Goal: Task Accomplishment & Management: Manage account settings

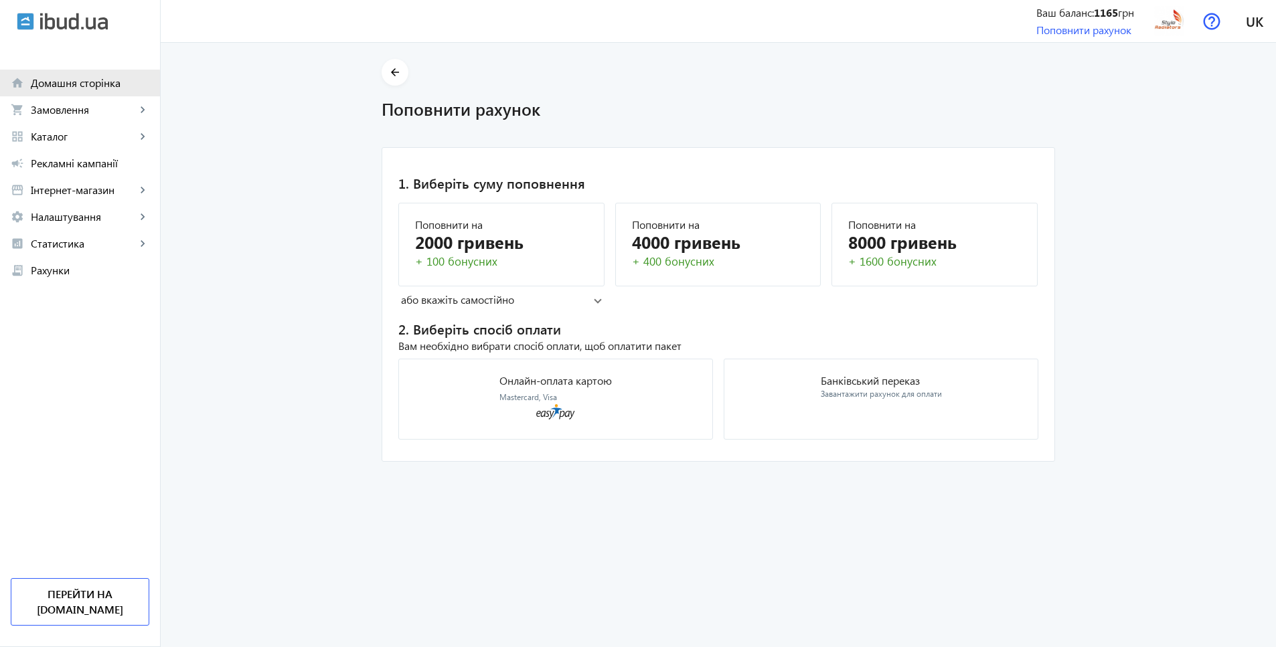
click at [73, 86] on span "Домашня сторінка" at bounding box center [90, 82] width 118 height 13
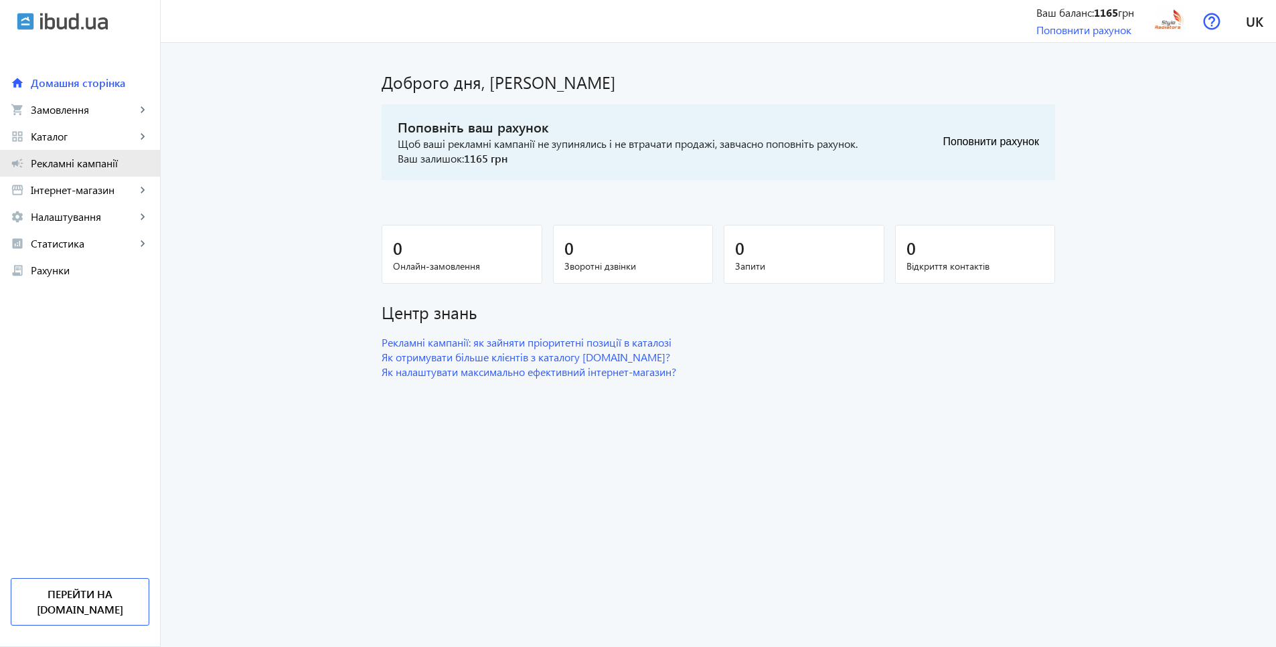
click at [65, 166] on span "Рекламні кампанії" at bounding box center [90, 163] width 118 height 13
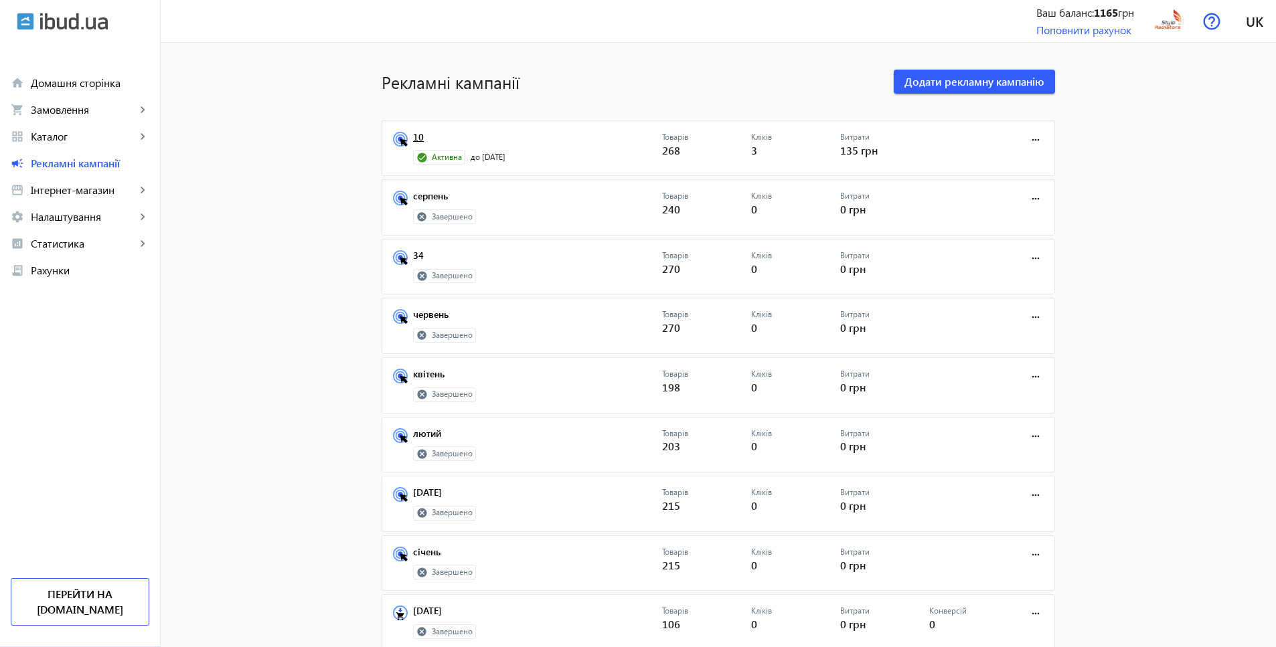
click at [414, 136] on link "10" at bounding box center [537, 141] width 249 height 19
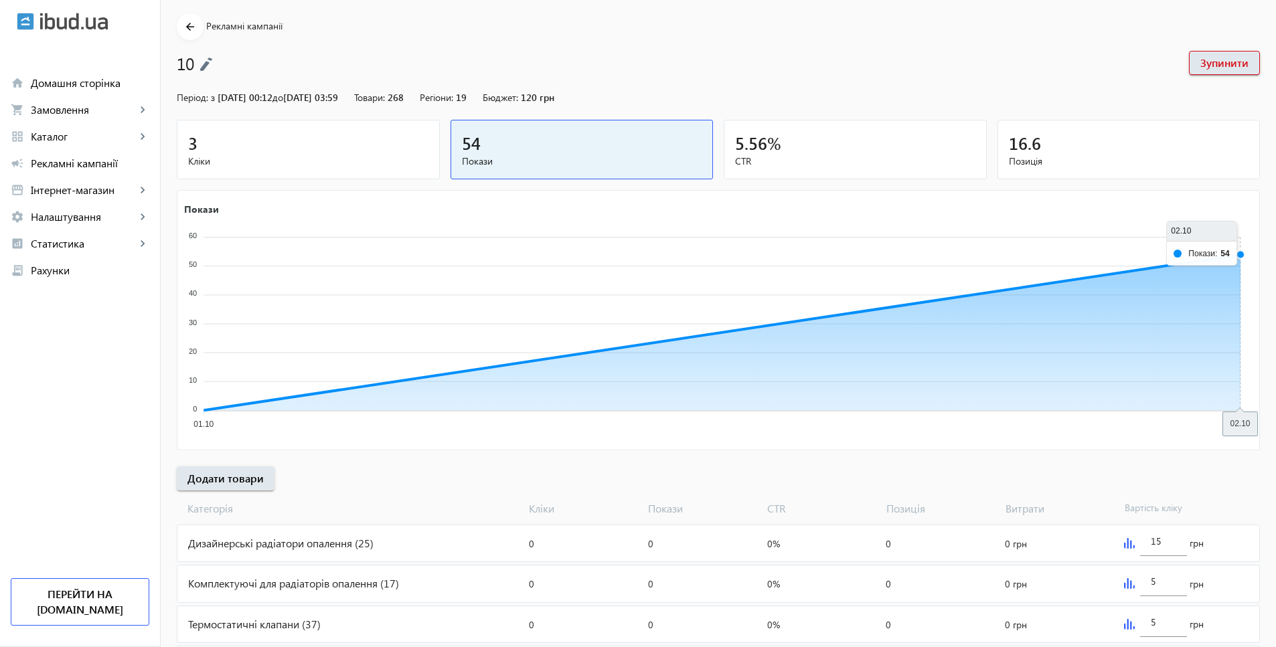
scroll to position [120, 0]
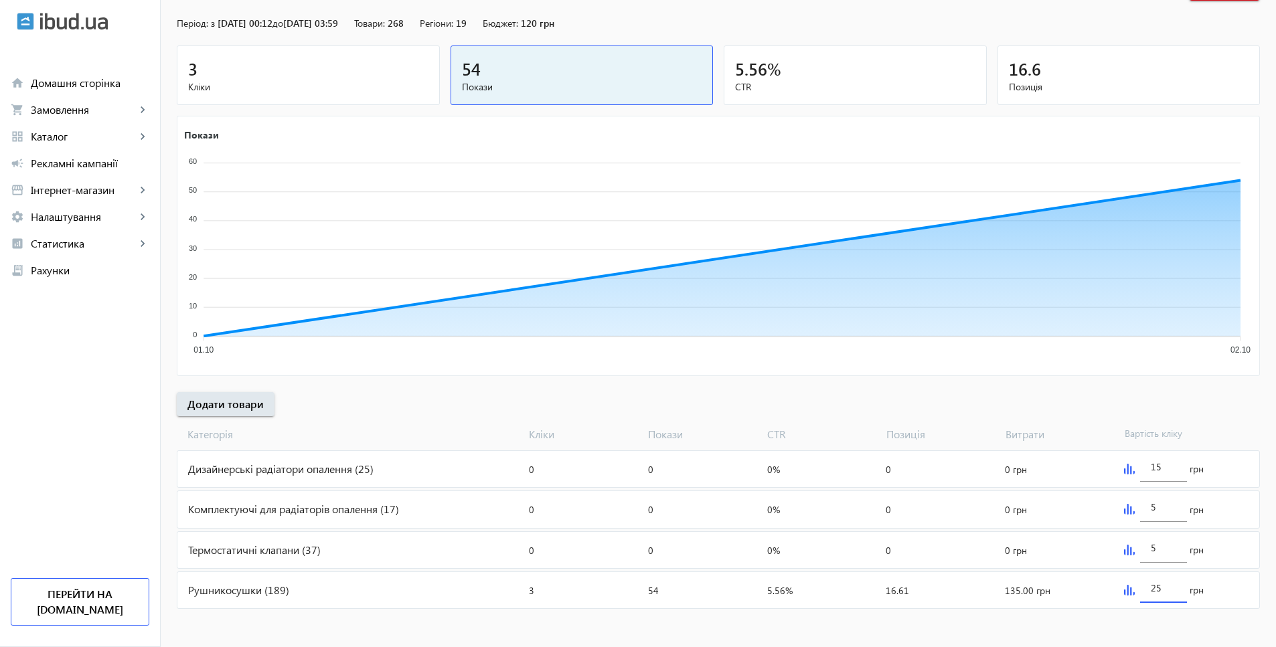
drag, startPoint x: 1170, startPoint y: 587, endPoint x: 1130, endPoint y: 583, distance: 39.7
click at [1130, 583] on div "25 грн" at bounding box center [1189, 590] width 141 height 36
type input "28"
click at [1249, 409] on div "arrow_back Рекламні кампанії 10 Зупинити Період: з [DATE] 00:12 до [DATE] 03:59…" at bounding box center [718, 275] width 1115 height 673
